Goal: Task Accomplishment & Management: Use online tool/utility

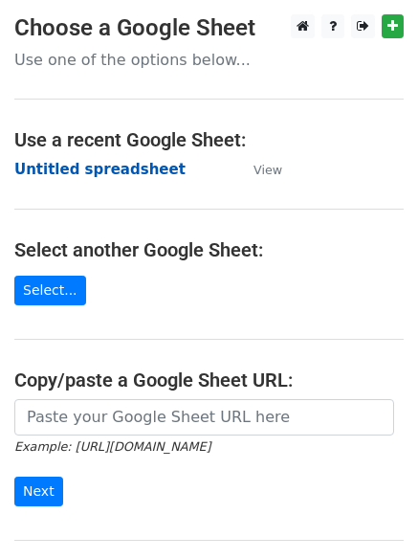
click at [121, 178] on strong "Untitled spreadsheet" at bounding box center [99, 169] width 171 height 17
click at [177, 168] on td "Untitled spreadsheet" at bounding box center [124, 170] width 220 height 22
click at [109, 175] on strong "Untitled spreadsheet" at bounding box center [99, 169] width 171 height 17
click at [196, 170] on td "Untitled spreadsheet" at bounding box center [124, 170] width 220 height 22
click at [142, 170] on strong "Untitled spreadsheet" at bounding box center [99, 169] width 171 height 17
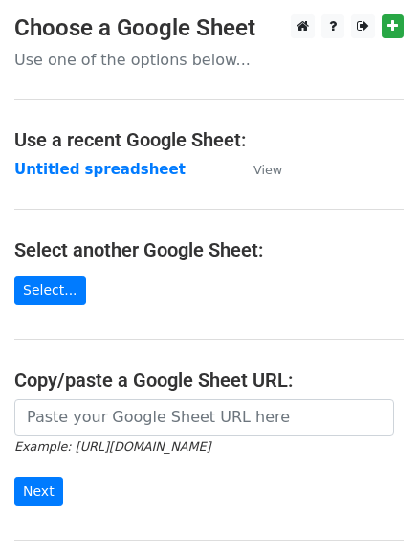
click at [88, 161] on strong "Untitled spreadsheet" at bounding box center [99, 169] width 171 height 17
click at [189, 173] on td "Untitled spreadsheet" at bounding box center [124, 170] width 220 height 22
click at [72, 156] on main "Choose a Google Sheet Use one of the options below... Use a recent Google Sheet…" at bounding box center [209, 311] width 418 height 594
click at [71, 172] on strong "Untitled spreadsheet" at bounding box center [99, 169] width 171 height 17
click at [149, 164] on strong "Untitled spreadsheet" at bounding box center [99, 169] width 171 height 17
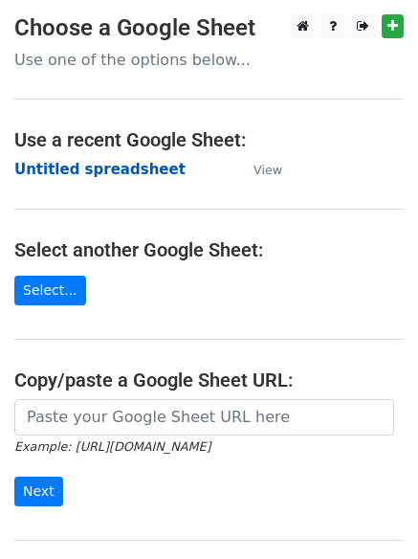
click at [144, 172] on strong "Untitled spreadsheet" at bounding box center [99, 169] width 171 height 17
click at [126, 173] on strong "Untitled spreadsheet" at bounding box center [99, 169] width 171 height 17
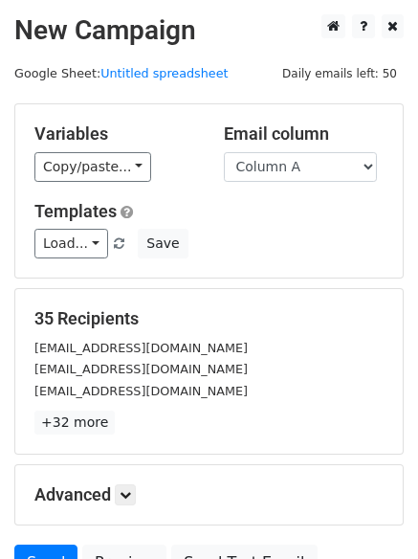
drag, startPoint x: 348, startPoint y: 307, endPoint x: 170, endPoint y: 285, distance: 179.3
click at [295, 279] on form "Variables Copy/paste... {{Column A}} {{Column B}} {{Column C}} {{Column D}} {{C…" at bounding box center [208, 346] width 389 height 487
click at [272, 272] on div "Variables Copy/paste... {{Column A}} {{Column B}} {{Column C}} {{Column D}} {{C…" at bounding box center [208, 190] width 387 height 173
click at [320, 242] on div "Load... No templates saved Save" at bounding box center [209, 244] width 378 height 30
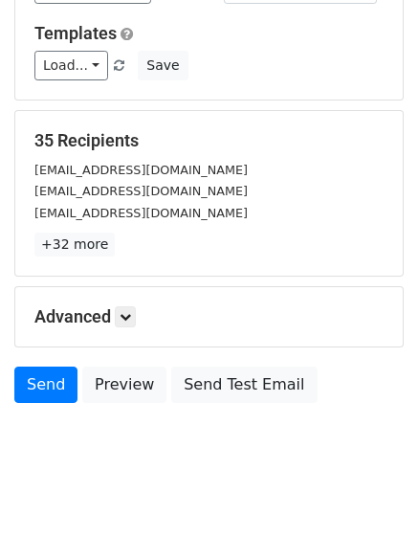
scroll to position [185, 0]
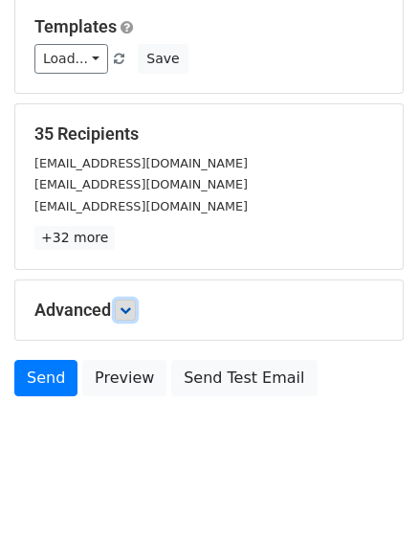
click at [122, 310] on link at bounding box center [125, 309] width 21 height 21
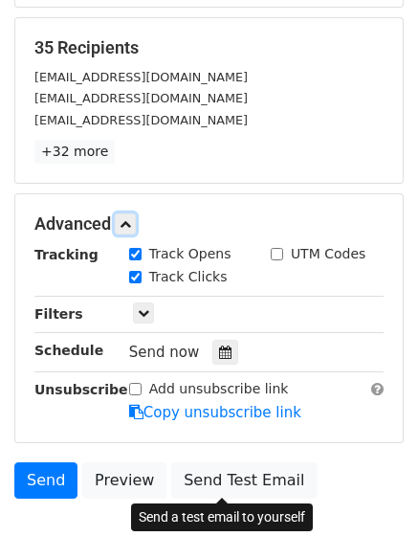
scroll to position [372, 0]
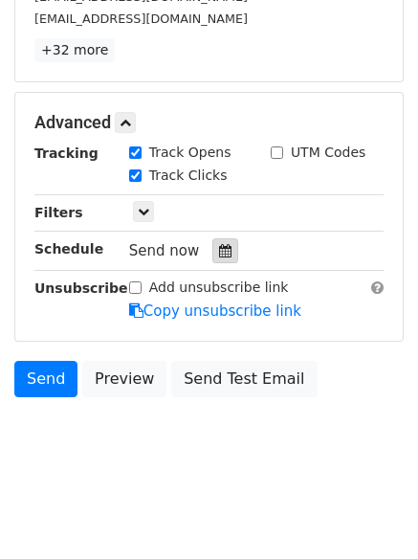
click at [219, 252] on icon at bounding box center [225, 250] width 12 height 13
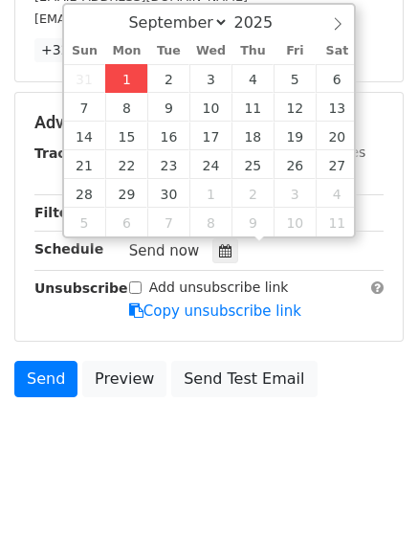
type input "2025-09-01 12:00"
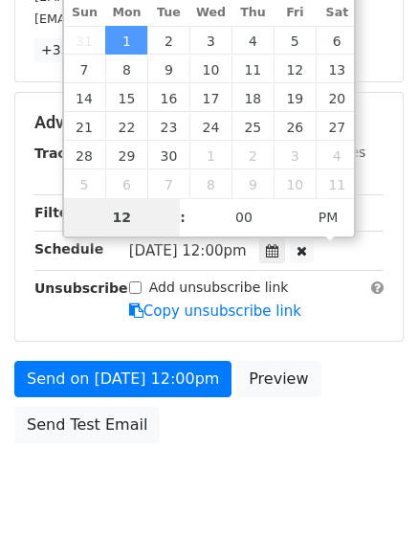
type input "4"
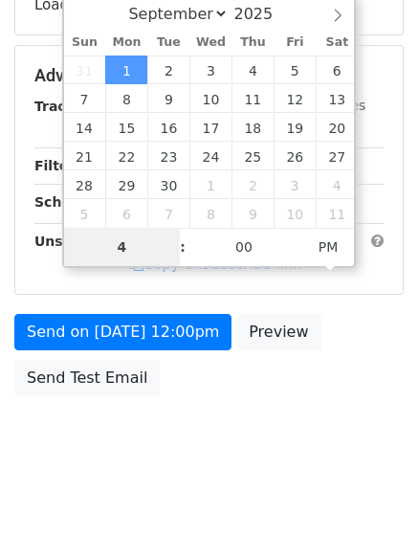
scroll to position [341, 0]
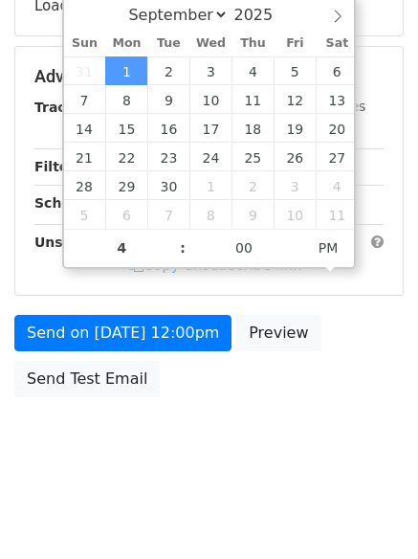
type input "2025-09-01 16:00"
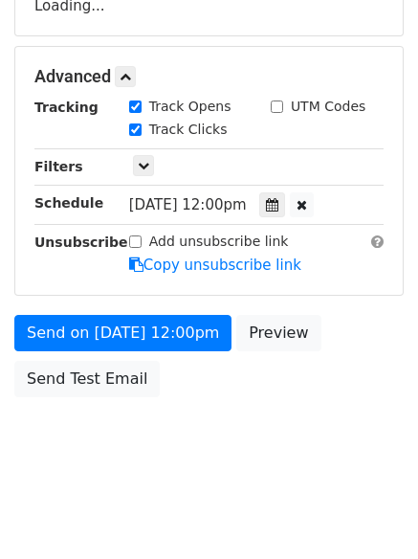
click at [292, 444] on body "New Campaign Daily emails left: 50 Google Sheet: Untitled spreadsheet Variables…" at bounding box center [209, 78] width 418 height 810
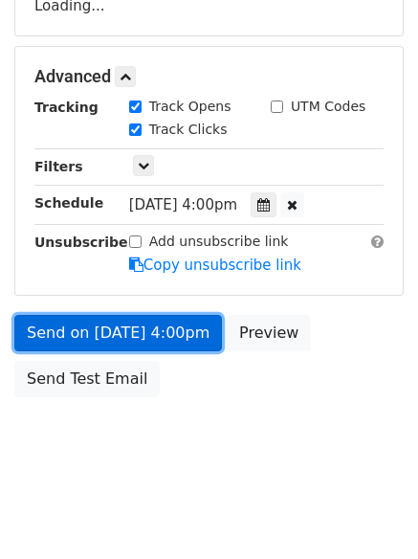
click at [176, 341] on link "Send on Sep 1 at 4:00pm" at bounding box center [118, 333] width 208 height 36
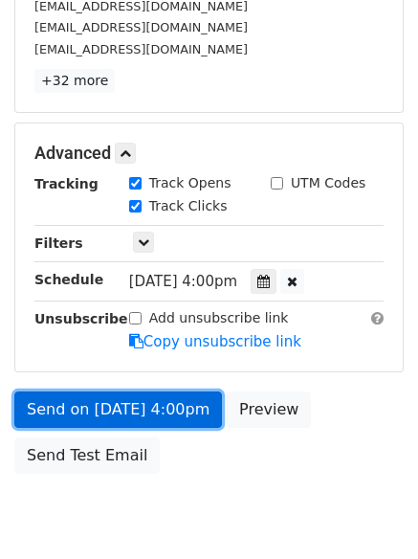
click at [173, 418] on link "Send on Sep 1 at 4:00pm" at bounding box center [118, 409] width 208 height 36
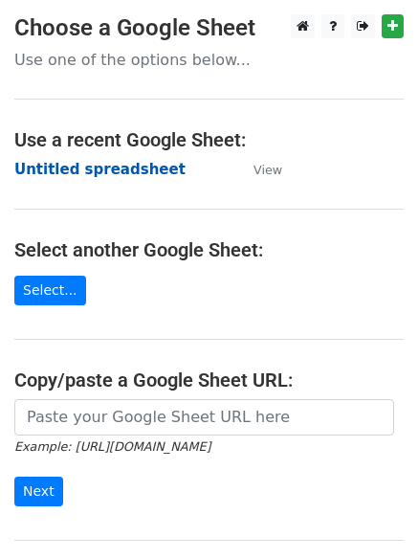
click at [146, 164] on strong "Untitled spreadsheet" at bounding box center [99, 169] width 171 height 17
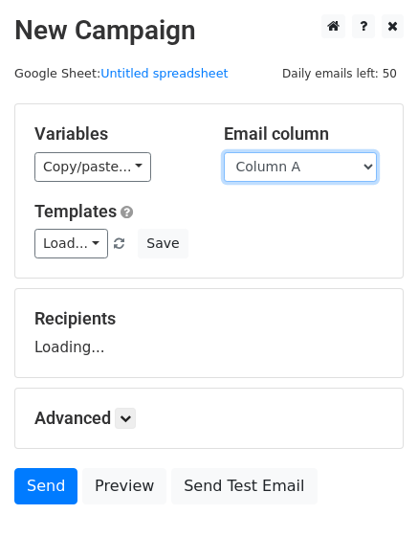
drag, startPoint x: 0, startPoint y: 0, endPoint x: 324, endPoint y: 174, distance: 368.0
click at [324, 174] on select "Column A Column B Column C Column D Column E Column F" at bounding box center [300, 167] width 153 height 30
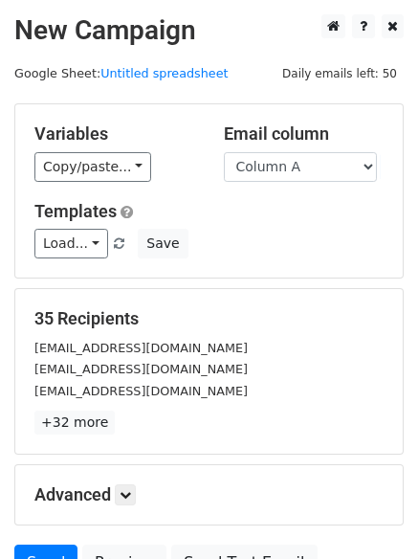
click at [321, 227] on div "Templates Load... No templates saved Save" at bounding box center [209, 230] width 378 height 58
drag, startPoint x: 313, startPoint y: 165, endPoint x: 303, endPoint y: 179, distance: 16.5
click at [313, 165] on select "Column A Column B Column C Column D Column E Column F" at bounding box center [300, 167] width 153 height 30
select select "Column B"
click at [224, 152] on select "Column A Column B Column C Column D Column E Column F" at bounding box center [300, 167] width 153 height 30
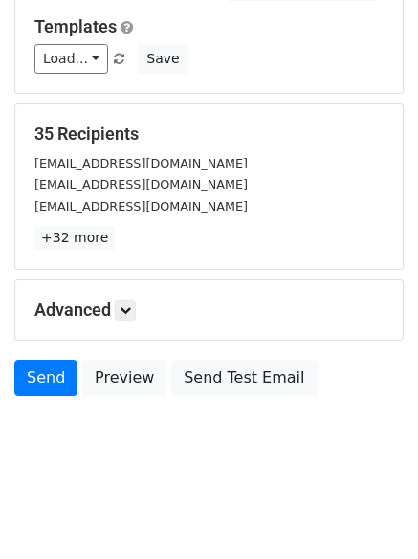
scroll to position [108, 0]
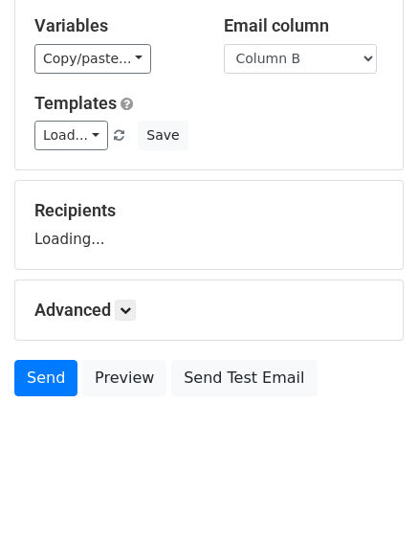
click at [118, 316] on h5 "Advanced" at bounding box center [208, 309] width 349 height 21
click at [135, 306] on form "Variables Copy/paste... {{Column A}} {{Column B}} {{Column C}} {{Column D}} {{C…" at bounding box center [208, 200] width 389 height 410
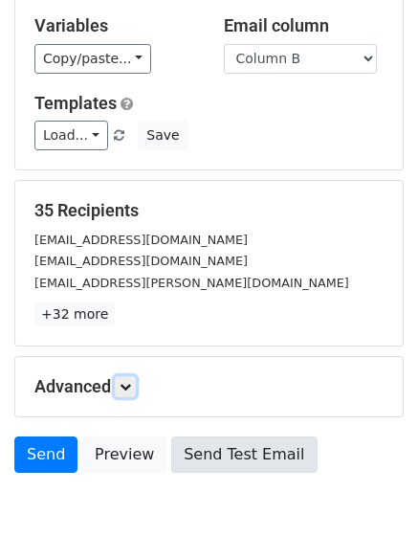
scroll to position [185, 0]
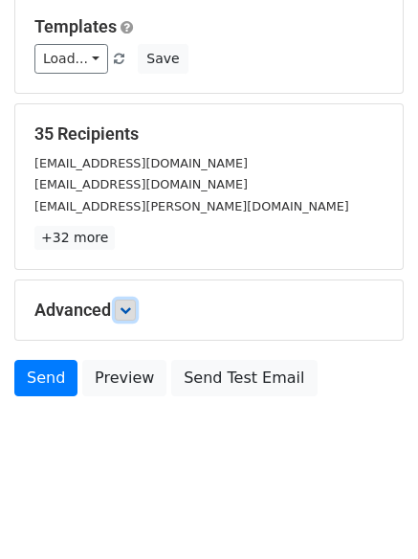
click at [120, 309] on link at bounding box center [125, 309] width 21 height 21
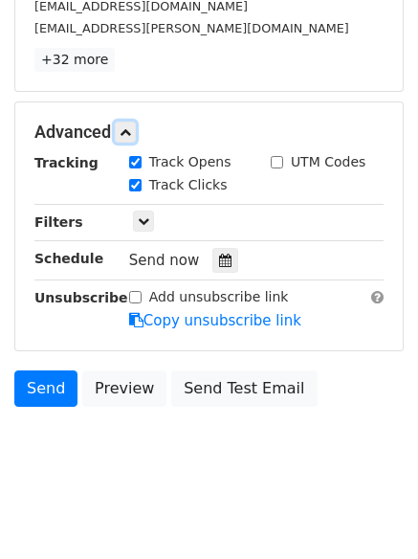
scroll to position [368, 0]
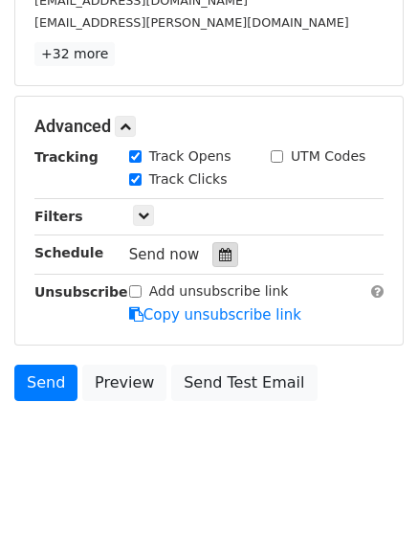
click at [215, 263] on div at bounding box center [225, 254] width 26 height 25
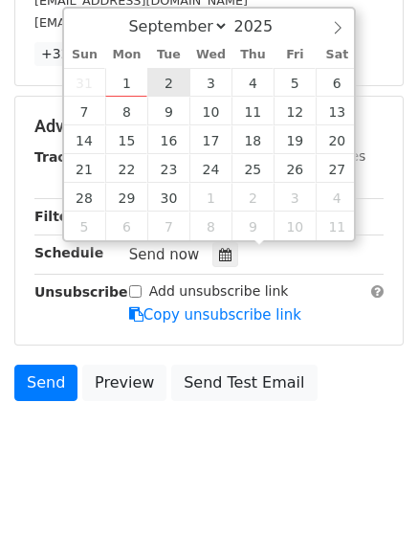
type input "2025-09-02 12:00"
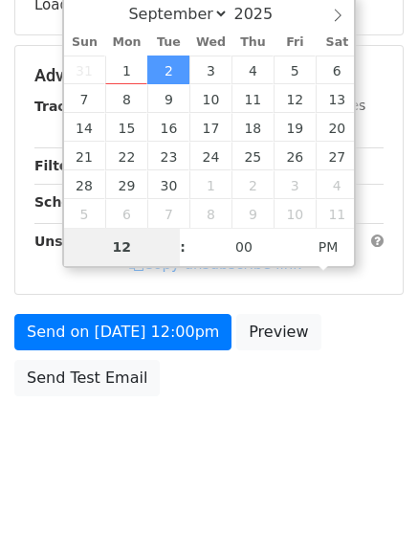
scroll to position [341, 0]
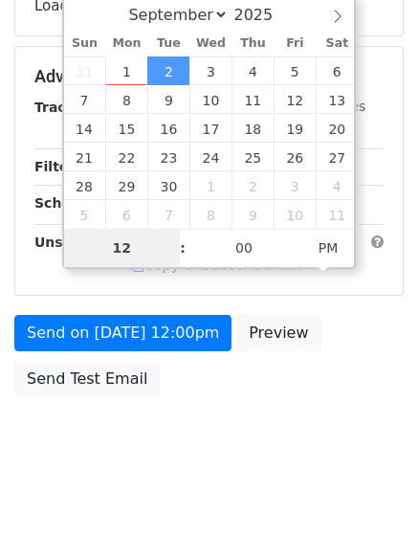
type input "5"
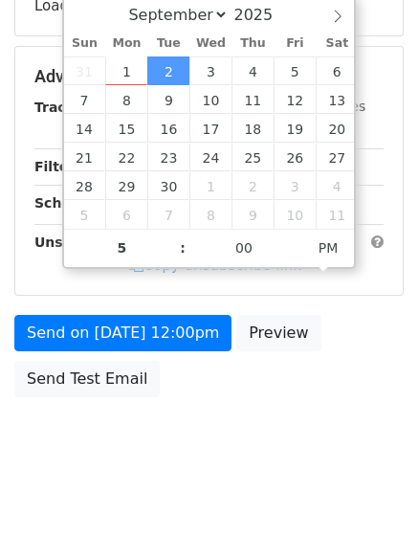
type input "2025-09-02 17:00"
click at [207, 465] on body "New Campaign Daily emails left: 50 Google Sheet: Untitled spreadsheet Variables…" at bounding box center [209, 78] width 418 height 810
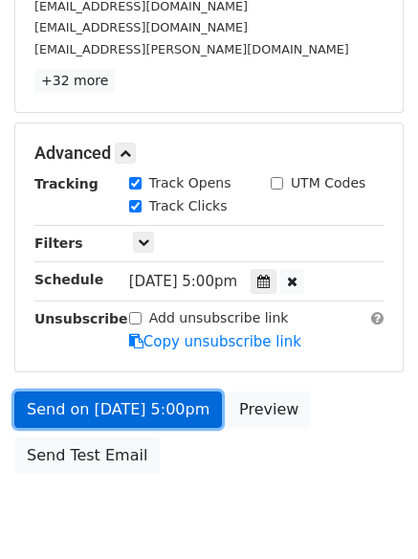
click at [174, 420] on link "Send on Sep 2 at 5:00pm" at bounding box center [118, 409] width 208 height 36
click at [154, 398] on link "Send on Sep 2 at 5:00pm" at bounding box center [118, 409] width 208 height 36
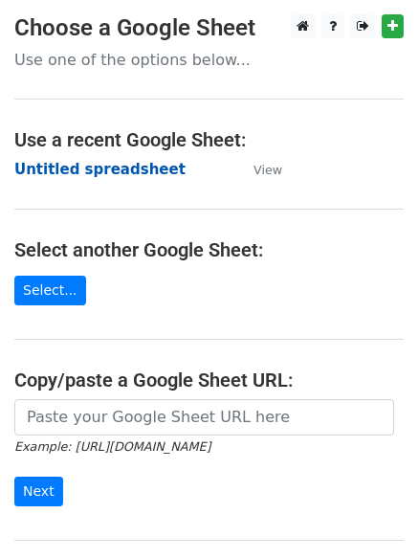
click at [148, 164] on strong "Untitled spreadsheet" at bounding box center [99, 169] width 171 height 17
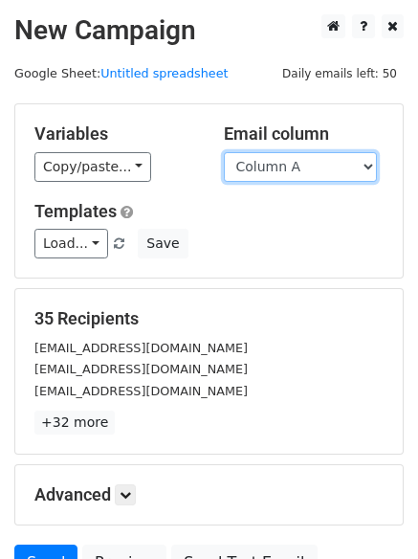
click at [317, 162] on select "Column A Column B Column C Column D Column E Column F" at bounding box center [300, 167] width 153 height 30
select select "Column C"
click at [224, 152] on select "Column A Column B Column C Column D Column E Column F" at bounding box center [300, 167] width 153 height 30
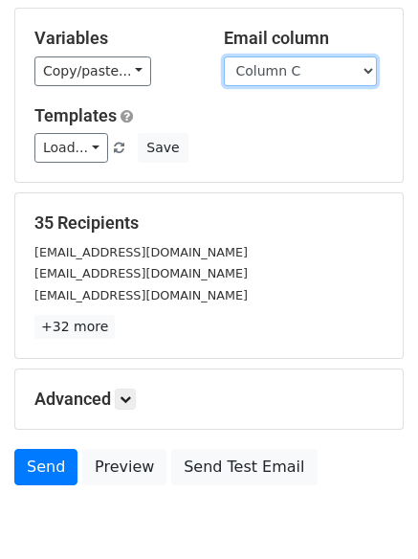
scroll to position [185, 0]
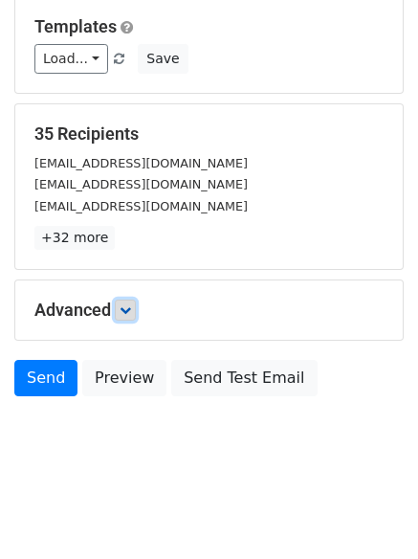
click at [136, 307] on link at bounding box center [125, 309] width 21 height 21
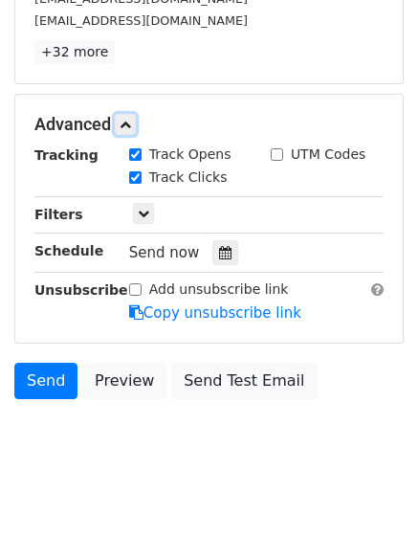
scroll to position [371, 0]
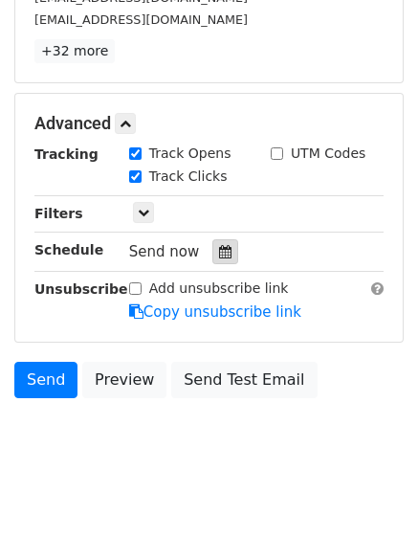
click at [219, 252] on icon at bounding box center [225, 251] width 12 height 13
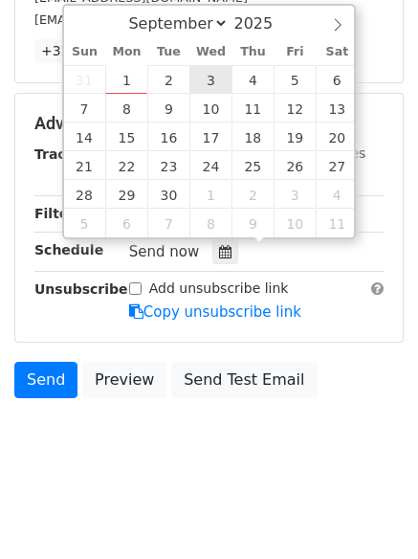
type input "2025-09-03 12:00"
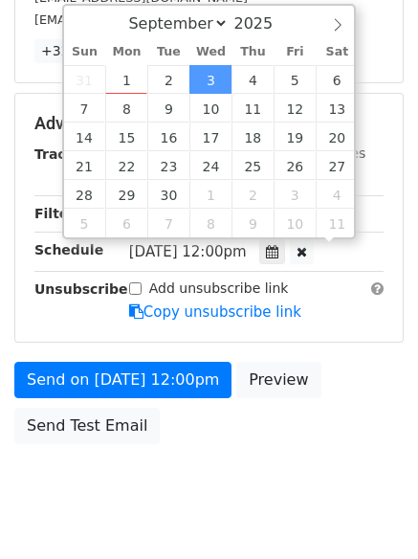
scroll to position [1, 0]
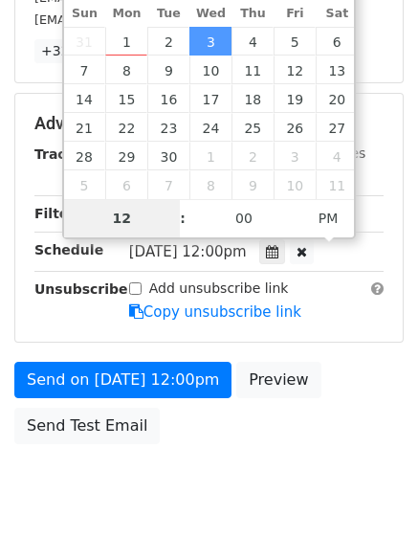
type input "6"
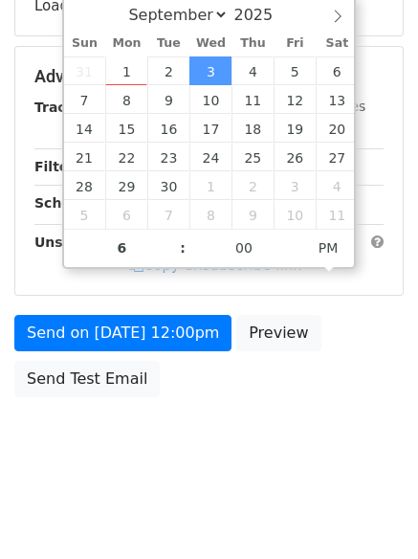
type input "2025-09-03 18:00"
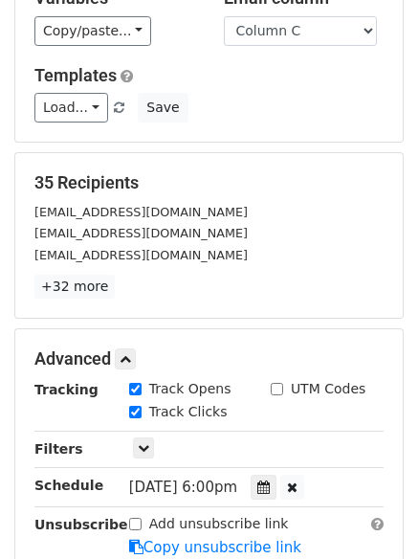
scroll to position [418, 0]
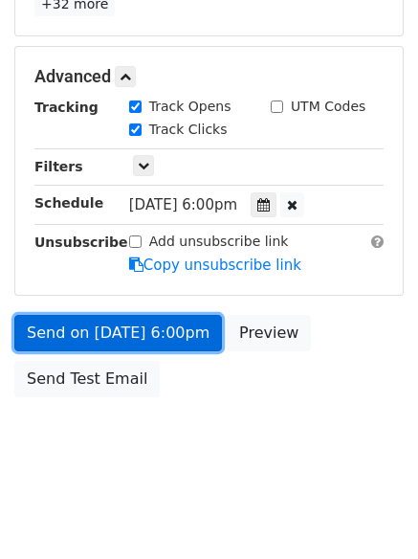
click at [176, 341] on link "Send on Sep 3 at 6:00pm" at bounding box center [118, 333] width 208 height 36
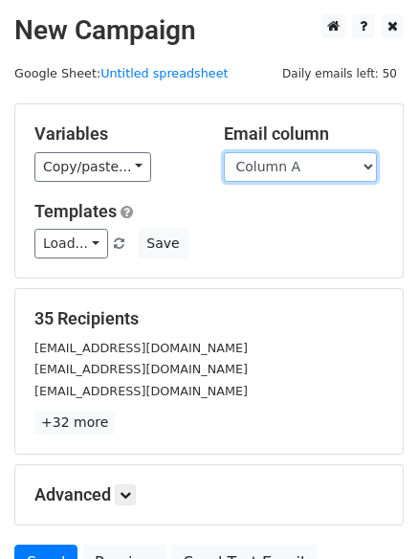
click at [283, 166] on select "Column A Column B Column C Column D Column E Column F" at bounding box center [300, 167] width 153 height 30
select select "Column D"
click at [224, 152] on select "Column A Column B Column C Column D Column E Column F" at bounding box center [300, 167] width 153 height 30
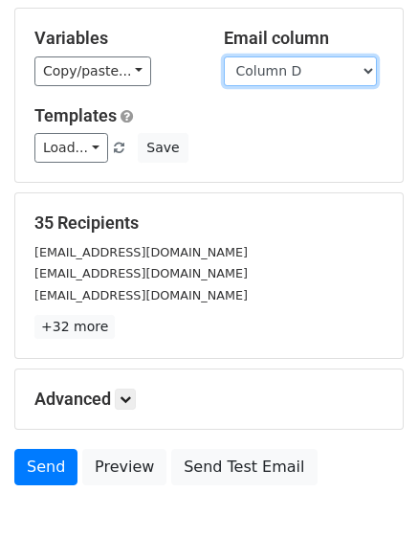
scroll to position [185, 0]
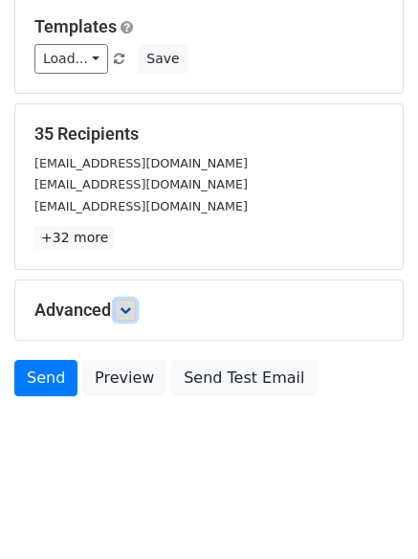
click at [132, 302] on link at bounding box center [125, 309] width 21 height 21
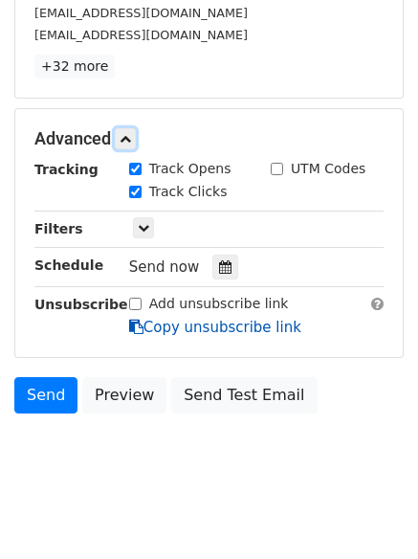
scroll to position [372, 0]
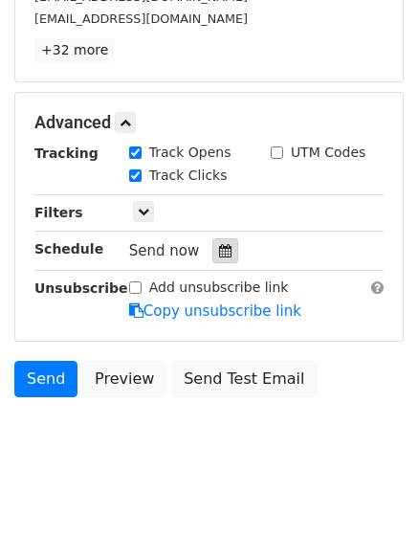
click at [219, 248] on icon at bounding box center [225, 250] width 12 height 13
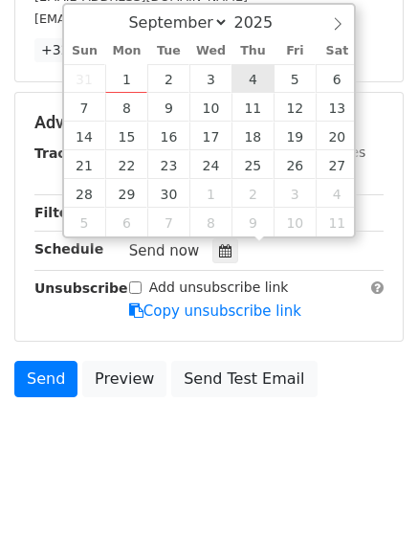
type input "2025-09-04 12:00"
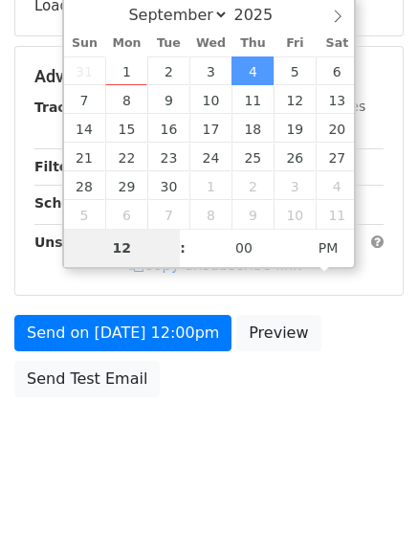
type input "7"
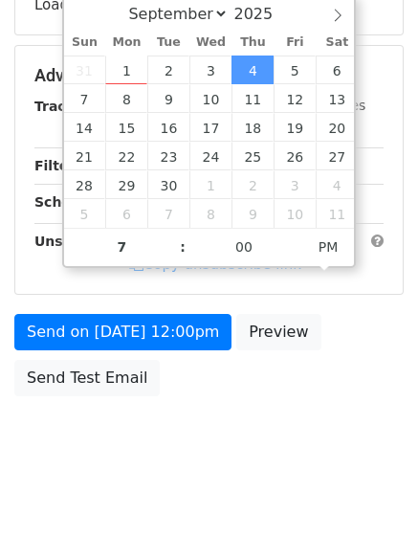
type input "2025-09-04 19:00"
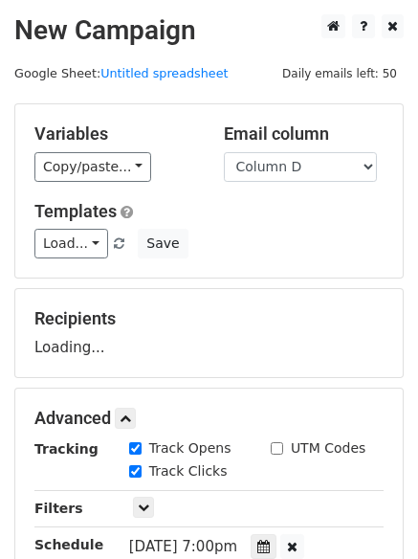
scroll to position [341, 0]
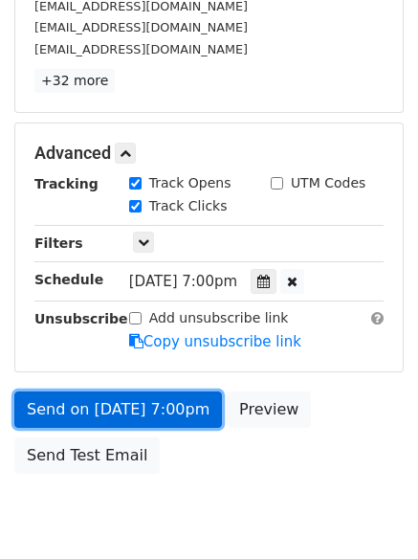
click at [171, 417] on link "Send on Sep 4 at 7:00pm" at bounding box center [118, 409] width 208 height 36
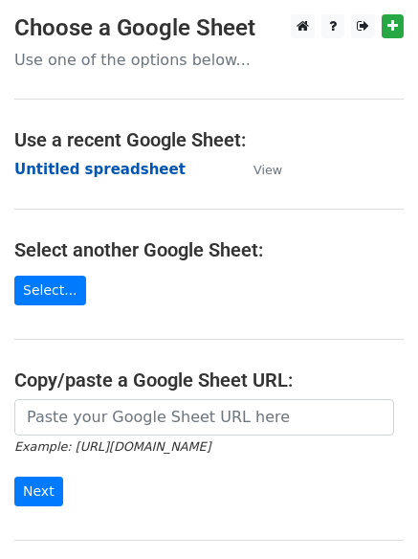
click at [130, 167] on strong "Untitled spreadsheet" at bounding box center [99, 169] width 171 height 17
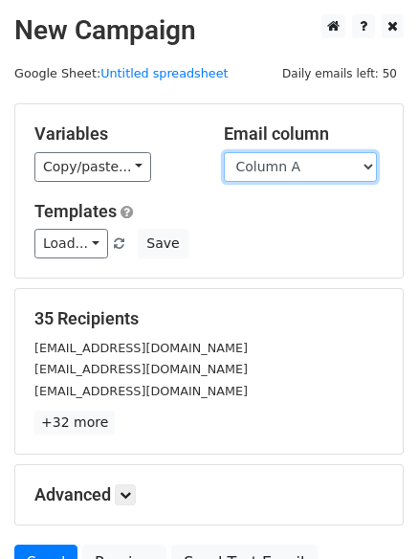
click at [301, 177] on select "Column A Column B Column C Column D Column E Column F" at bounding box center [300, 167] width 153 height 30
select select "Column E"
click at [224, 152] on select "Column A Column B Column C Column D Column E Column F" at bounding box center [300, 167] width 153 height 30
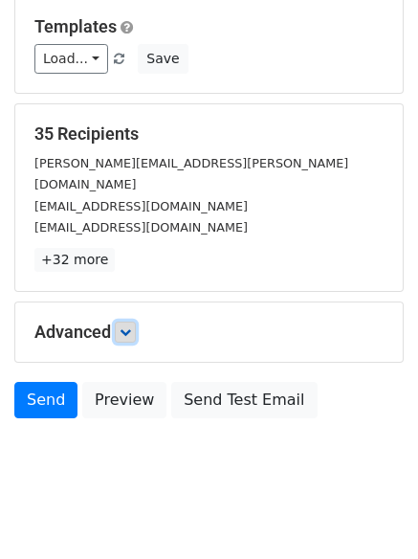
click at [134, 321] on link at bounding box center [125, 331] width 21 height 21
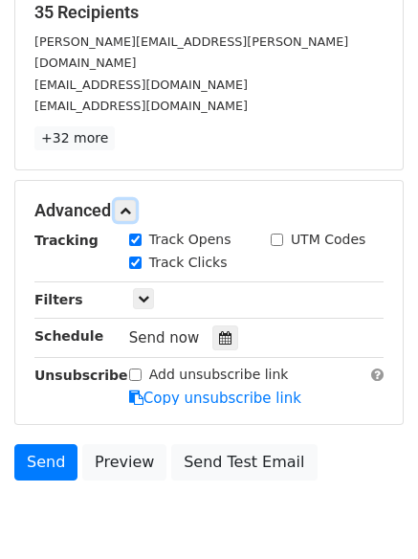
scroll to position [321, 0]
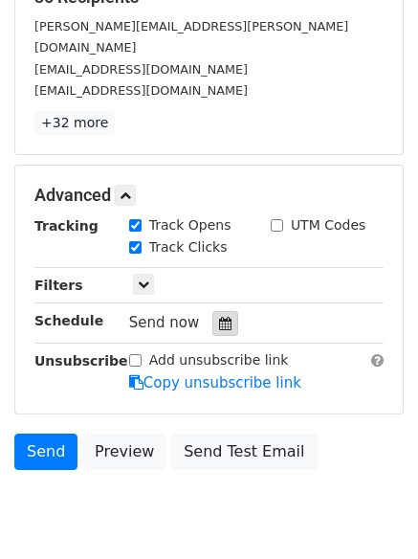
click at [212, 311] on div at bounding box center [225, 323] width 26 height 25
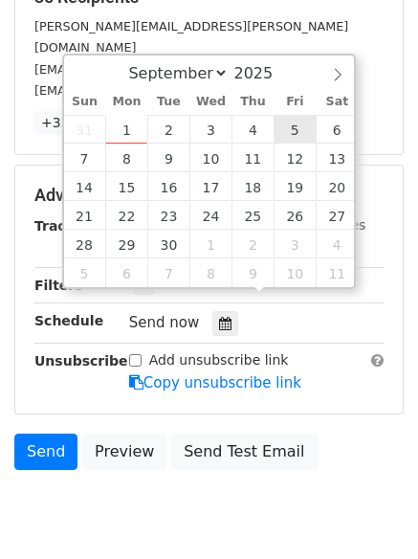
type input "2025-09-05 12:00"
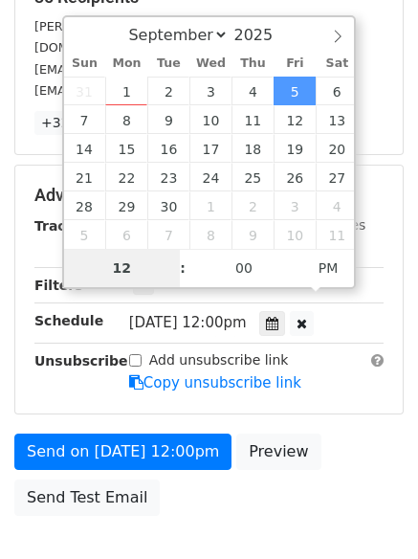
type input "8"
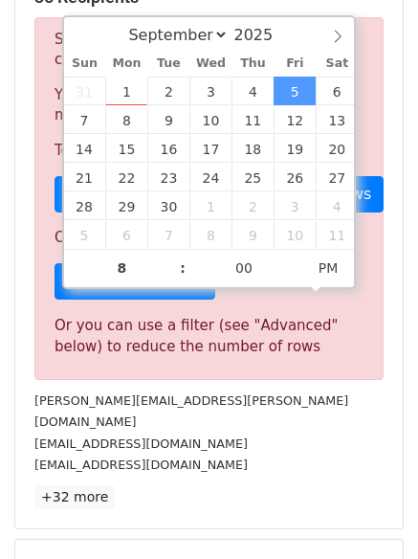
type input "2025-09-05 20:00"
click at [224, 514] on form "Variables Copy/paste... {{Column A}} {{Column B}} {{Column C}} {{Column D}} {{C…" at bounding box center [208, 340] width 389 height 1117
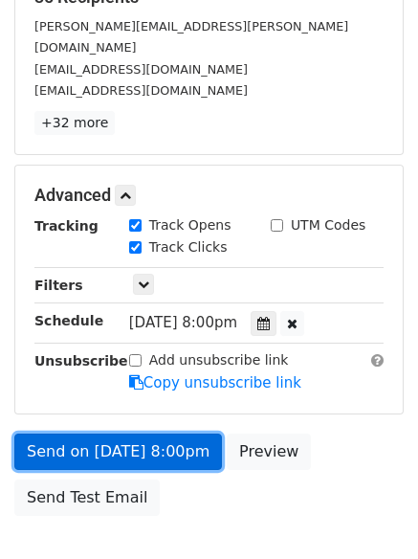
click at [170, 433] on link "Send on Sep 5 at 8:00pm" at bounding box center [118, 451] width 208 height 36
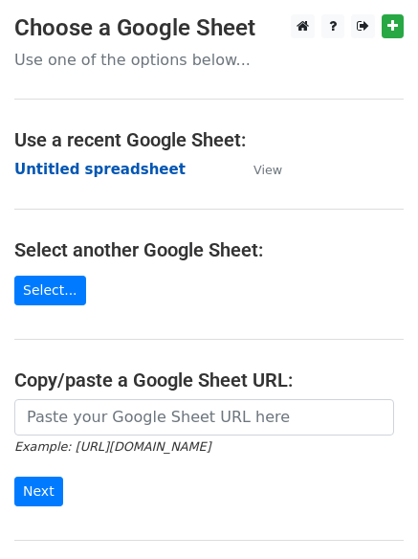
click at [118, 172] on strong "Untitled spreadsheet" at bounding box center [99, 169] width 171 height 17
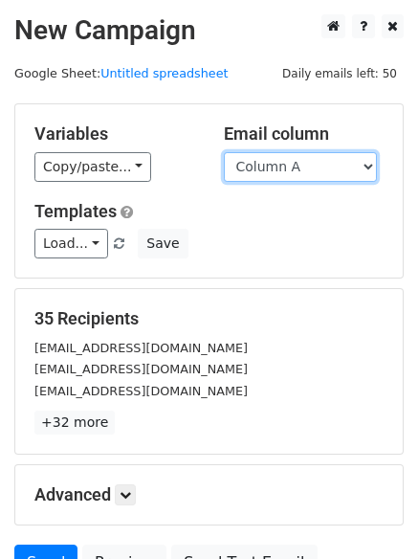
click at [317, 170] on select "Column A Column B Column C Column D Column E Column F" at bounding box center [300, 167] width 153 height 30
select select "Column F"
click at [224, 152] on select "Column A Column B Column C Column D Column E Column F" at bounding box center [300, 167] width 153 height 30
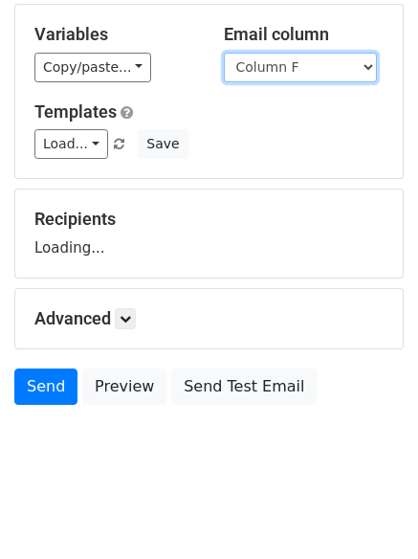
scroll to position [108, 0]
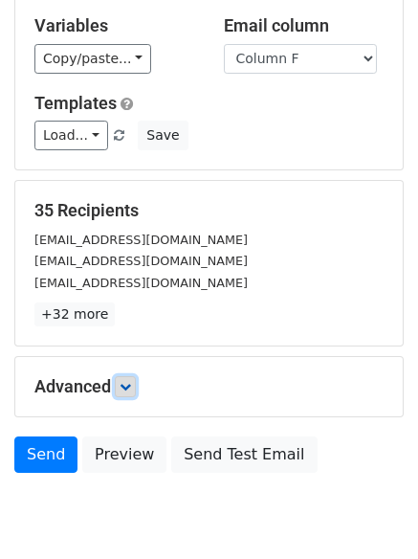
click at [131, 390] on icon at bounding box center [125, 386] width 11 height 11
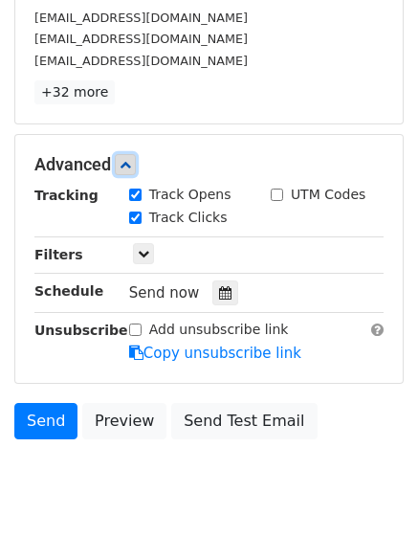
scroll to position [368, 0]
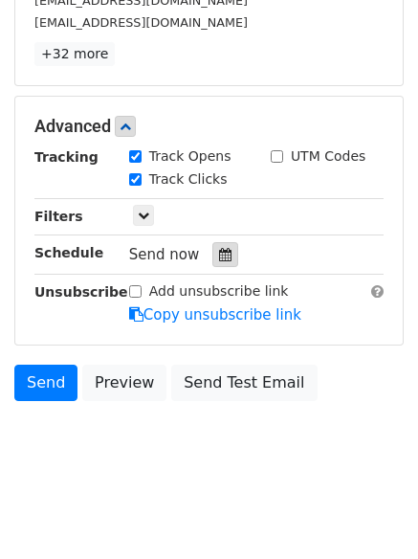
click at [223, 264] on div at bounding box center [225, 254] width 26 height 25
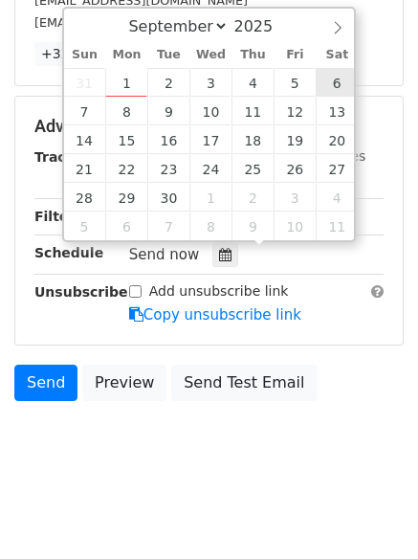
type input "[DATE] 12:00"
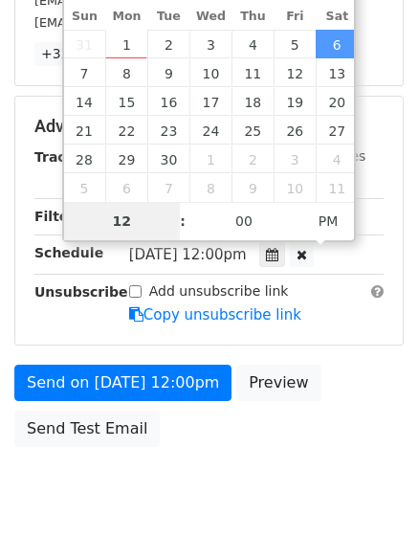
type input "9"
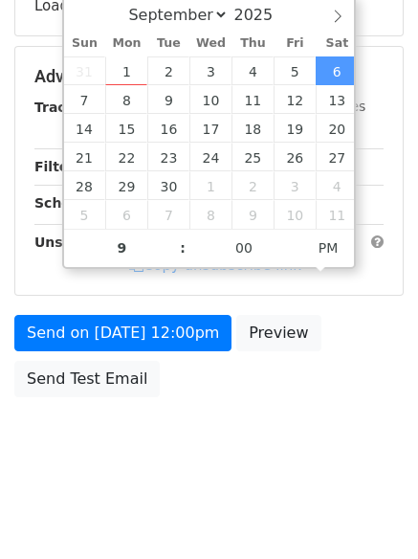
type input "[DATE] 21:00"
click at [289, 433] on body "New Campaign Daily emails left: 50 Google Sheet: Untitled spreadsheet Variables…" at bounding box center [209, 78] width 418 height 810
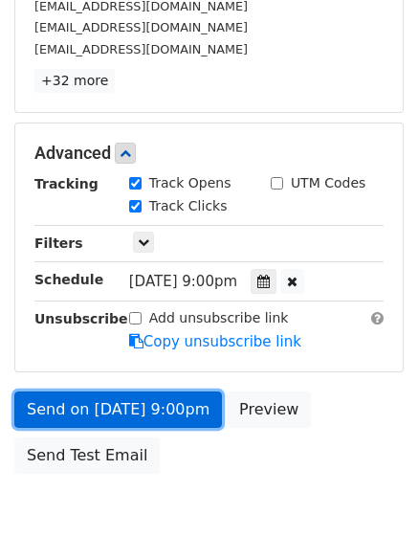
click at [167, 416] on link "Send on [DATE] 9:00pm" at bounding box center [118, 409] width 208 height 36
